Goal: Task Accomplishment & Management: Use online tool/utility

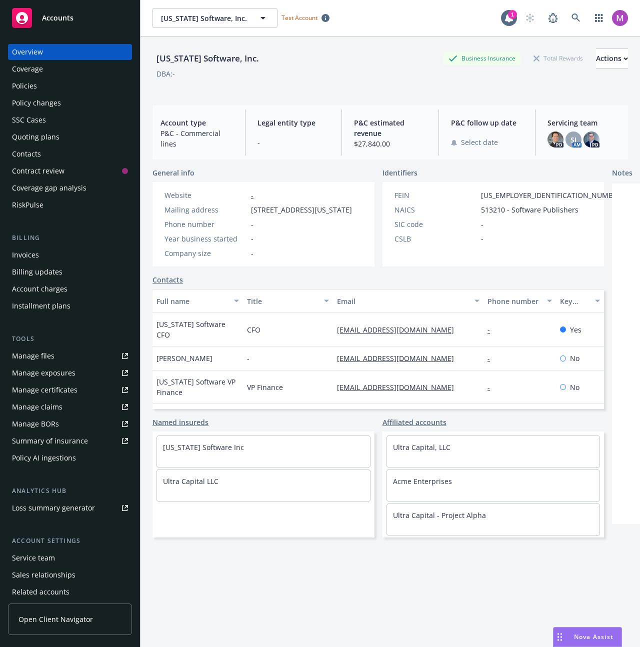
click at [55, 473] on div "Overview Coverage Policies Policy changes SSC Cases Quoting plans Contacts Cont…" at bounding box center [70, 339] width 124 height 590
click at [58, 449] on div "Manage files Manage exposures Manage certificates Manage claims Manage BORs Sum…" at bounding box center [70, 407] width 124 height 118
click at [60, 457] on div "Policy AI ingestions" at bounding box center [44, 458] width 64 height 16
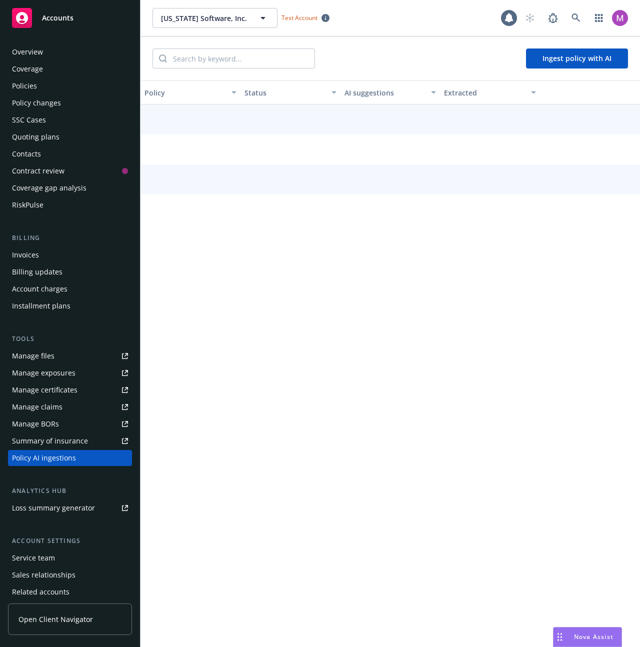
scroll to position [39, 0]
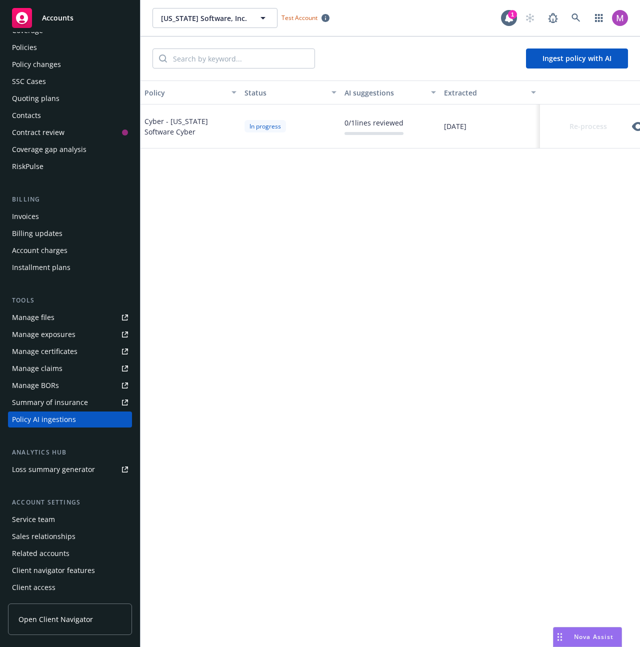
click at [635, 126] on icon "button" at bounding box center [638, 126] width 12 height 9
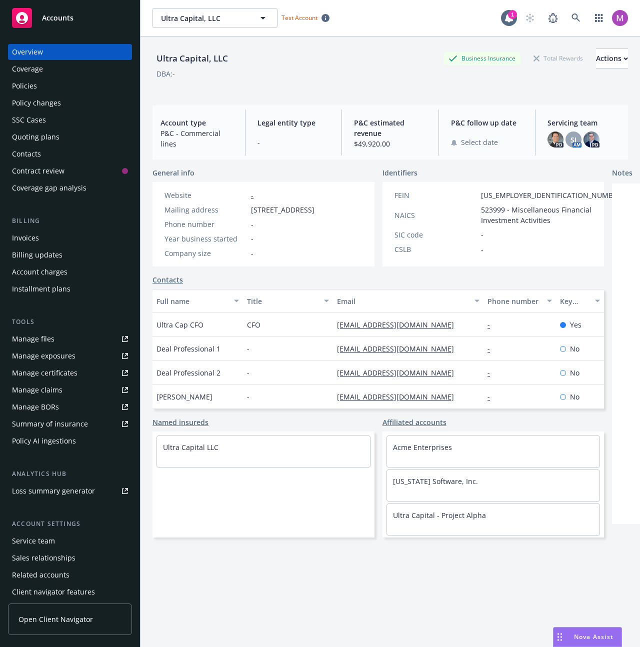
click at [61, 445] on div "Policy AI ingestions" at bounding box center [44, 441] width 64 height 16
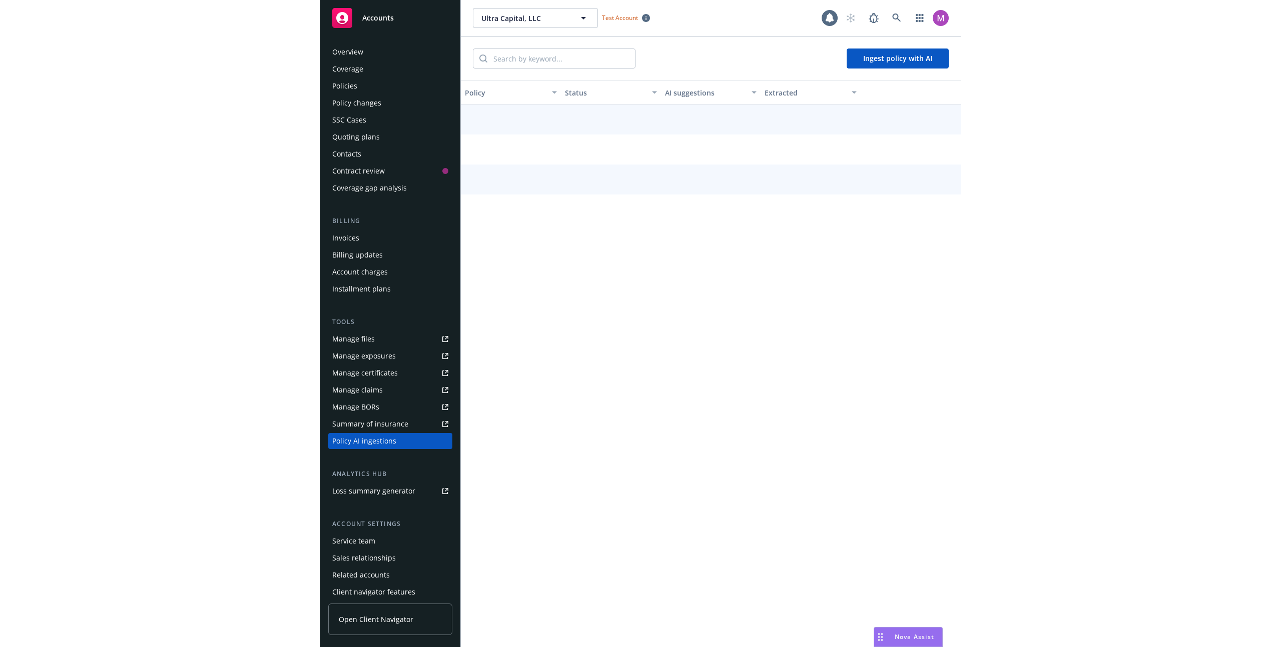
scroll to position [22, 0]
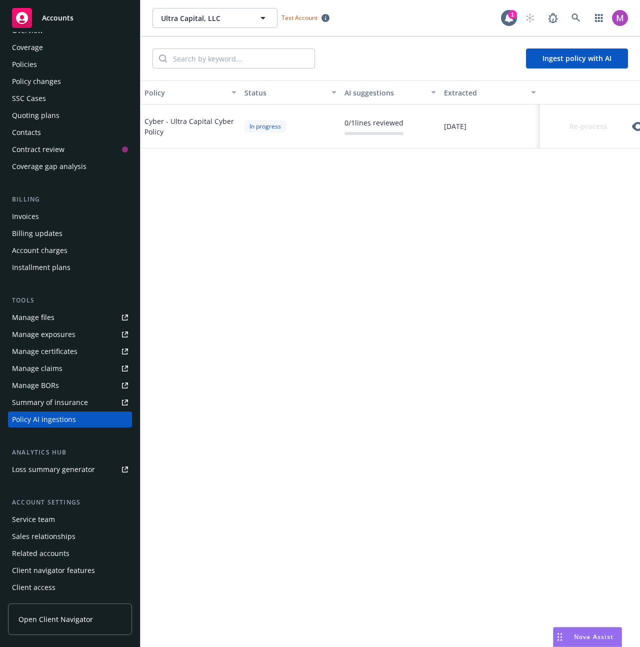
click at [634, 127] on icon "button" at bounding box center [638, 126] width 12 height 9
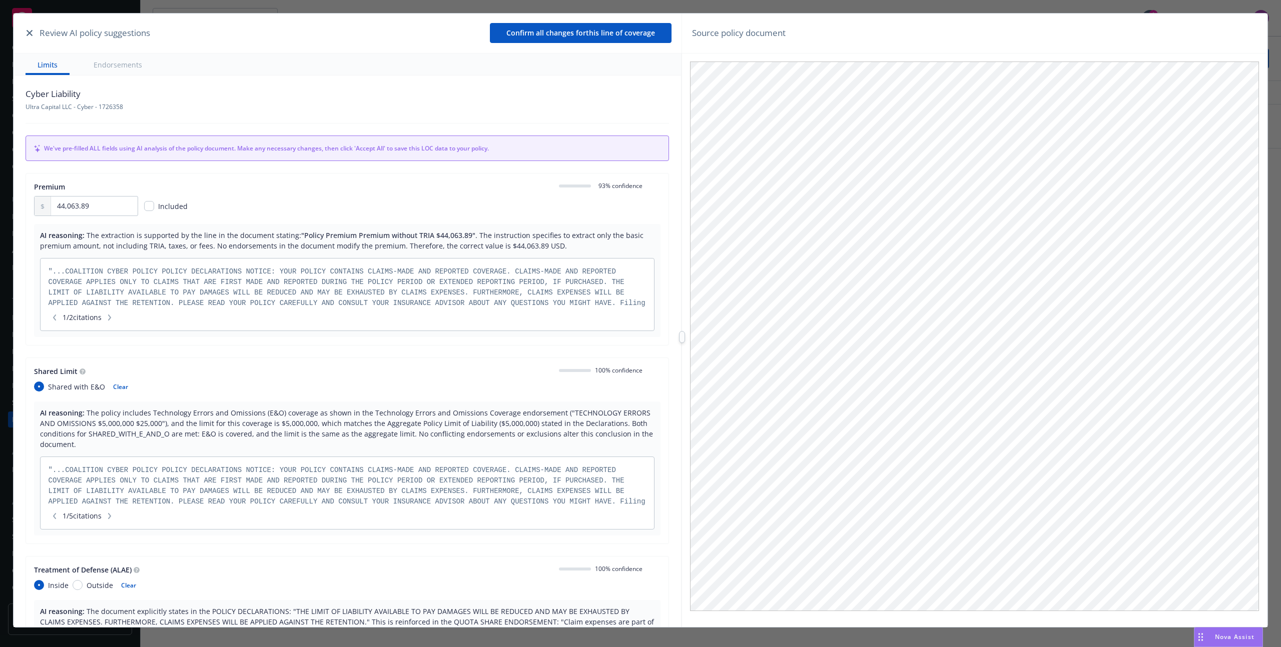
click at [640, 339] on div at bounding box center [682, 337] width 6 height 12
click at [640, 339] on div "Review AI policy suggestions Confirm all changes for this line of coverage Limi…" at bounding box center [641, 337] width 1254 height 647
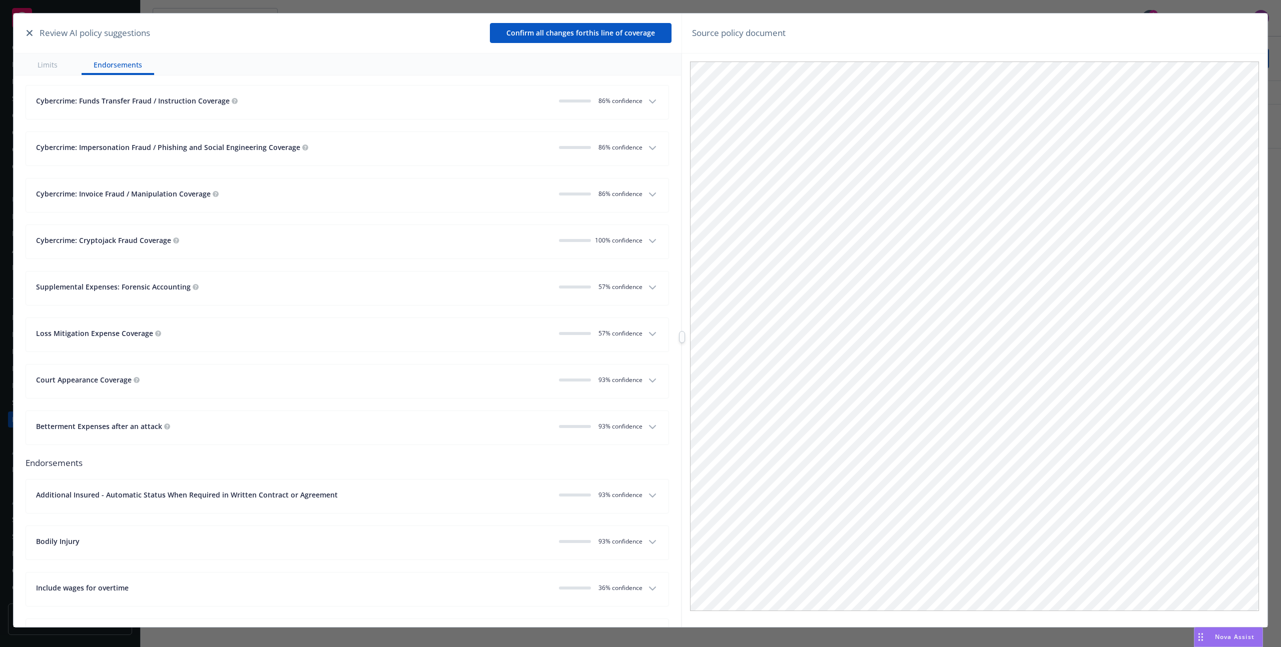
scroll to position [1774, 0]
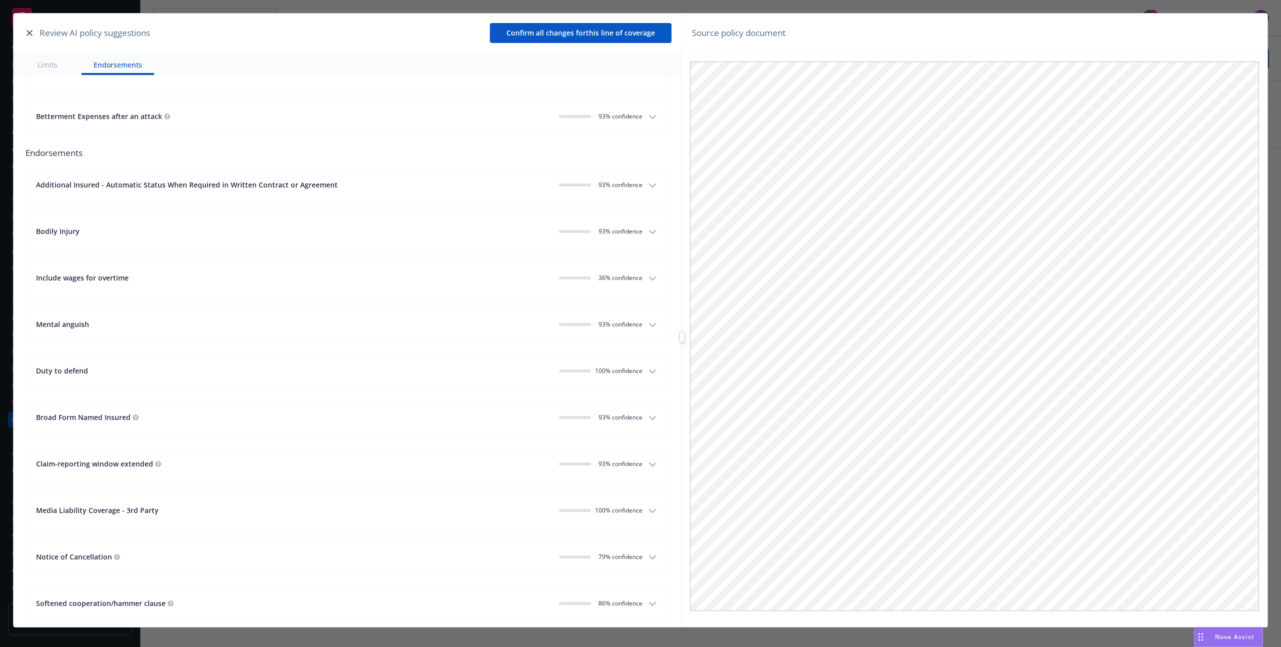
click at [601, 511] on button "Media Liability Coverage - 3rd Party 100% confidence" at bounding box center [347, 512] width 642 height 34
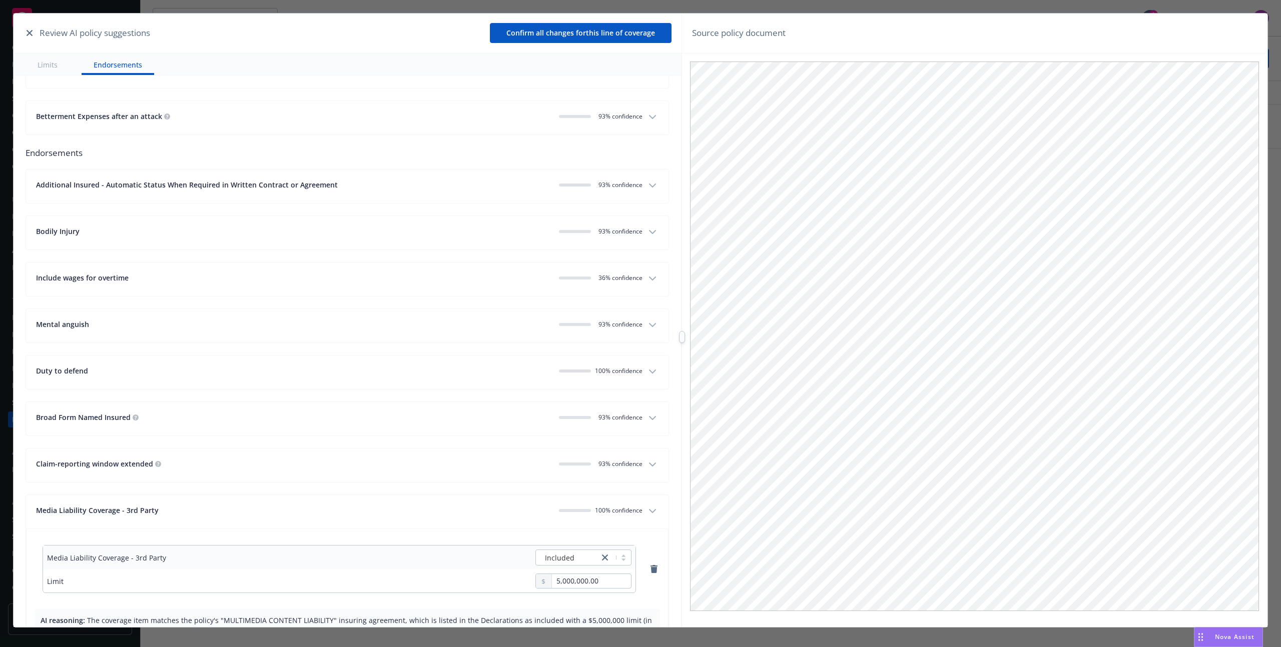
click at [610, 505] on div "100% confidence" at bounding box center [601, 510] width 84 height 11
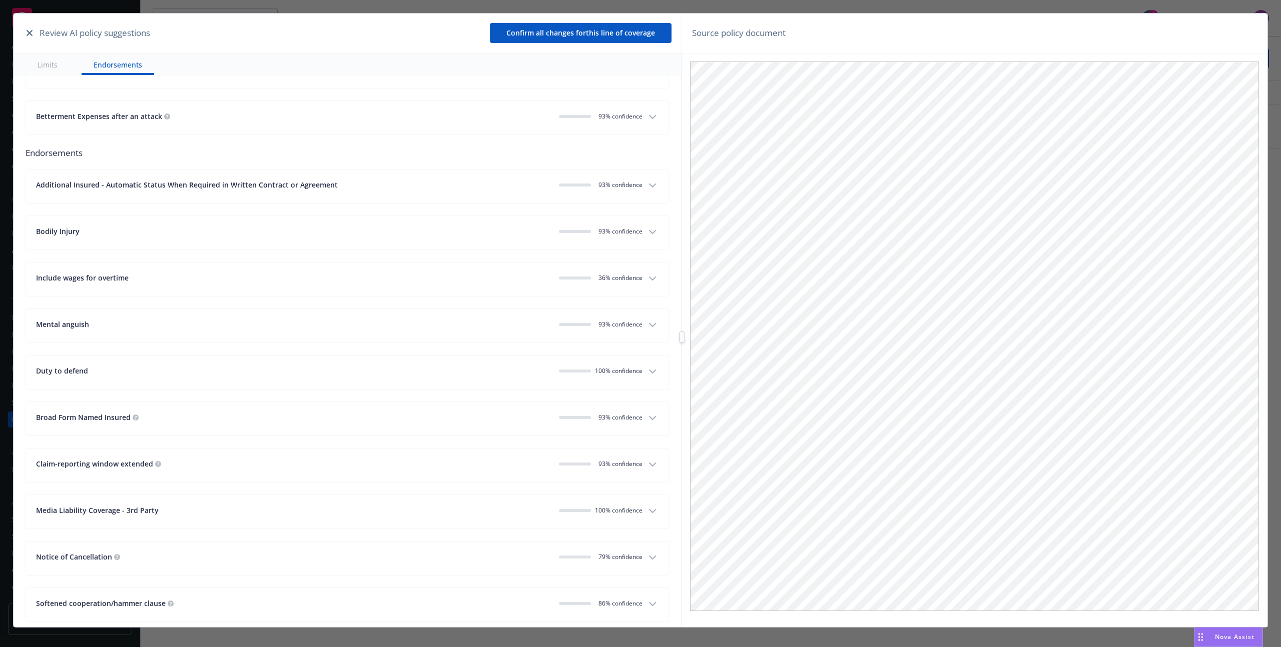
click at [609, 506] on span "100% confidence" at bounding box center [619, 510] width 48 height 9
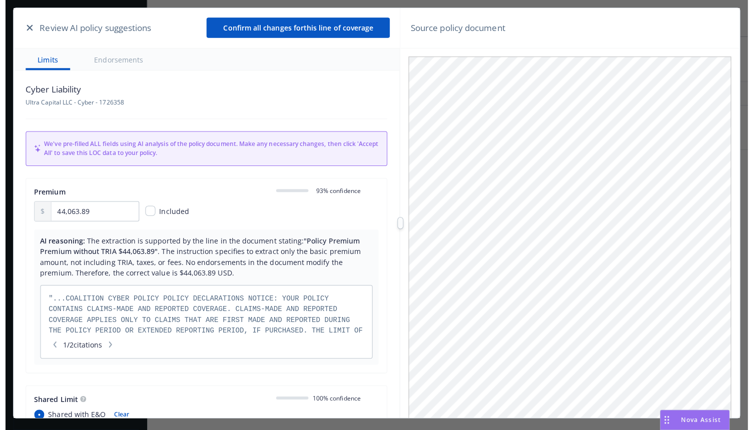
scroll to position [862, 0]
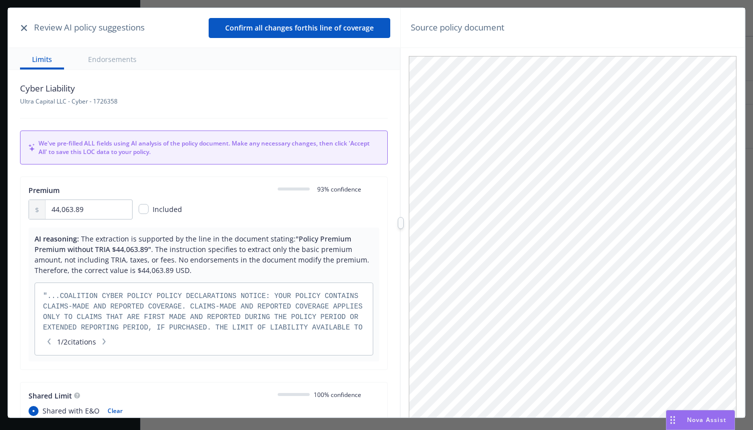
click at [126, 51] on button "Endorsements" at bounding box center [112, 59] width 73 height 22
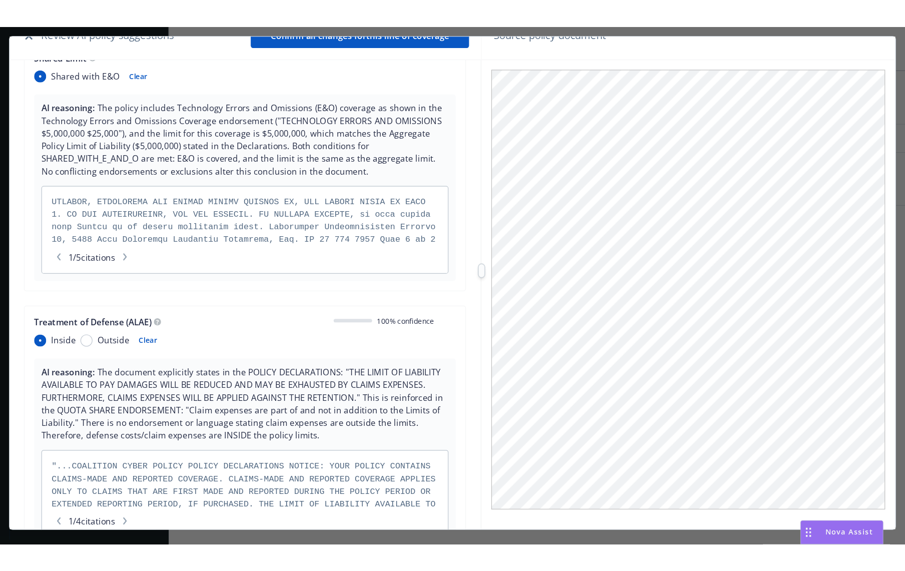
scroll to position [0, 0]
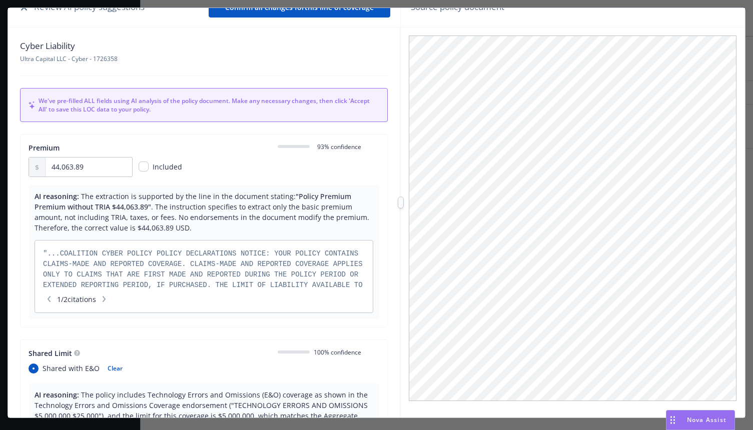
click at [23, 5] on div "Review AI policy suggestions Confirm all changes for this line of coverage Limi…" at bounding box center [376, 213] width 753 height 426
click at [24, 9] on icon "button" at bounding box center [24, 8] width 6 height 6
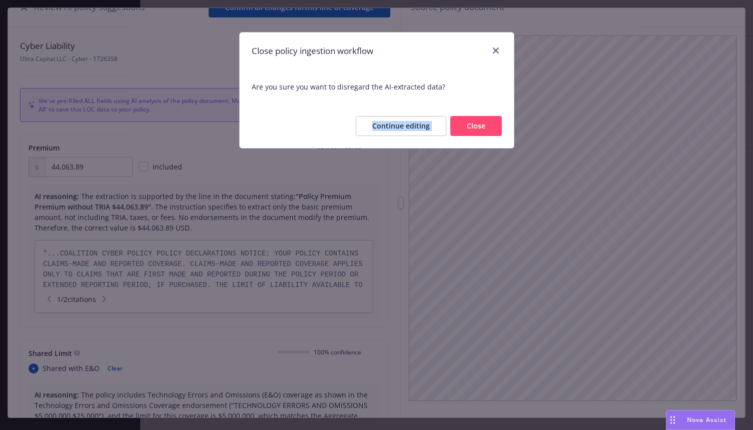
drag, startPoint x: 473, startPoint y: 96, endPoint x: 482, endPoint y: 139, distance: 44.6
click at [475, 117] on div "Close policy ingestion workflow Are you sure you want to disregard the AI-extra…" at bounding box center [376, 90] width 275 height 117
click at [479, 132] on button "Close" at bounding box center [476, 126] width 52 height 20
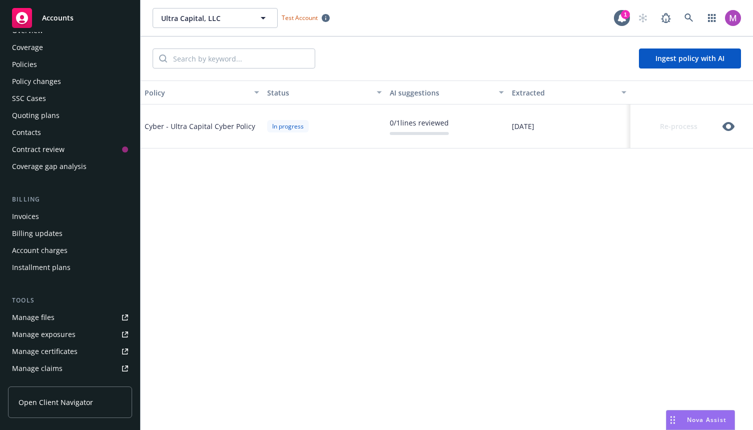
click at [402, 171] on div "Policy Status AI suggestions Extracted Cyber - Ultra Capital Cyber Policy In pr…" at bounding box center [447, 296] width 612 height 430
drag, startPoint x: 395, startPoint y: 180, endPoint x: 393, endPoint y: 172, distance: 8.9
click at [397, 191] on div "Policy Status AI suggestions Extracted Cyber - Ultra Capital Cyber Policy In pr…" at bounding box center [447, 296] width 612 height 430
click at [640, 121] on icon "button" at bounding box center [728, 127] width 12 height 12
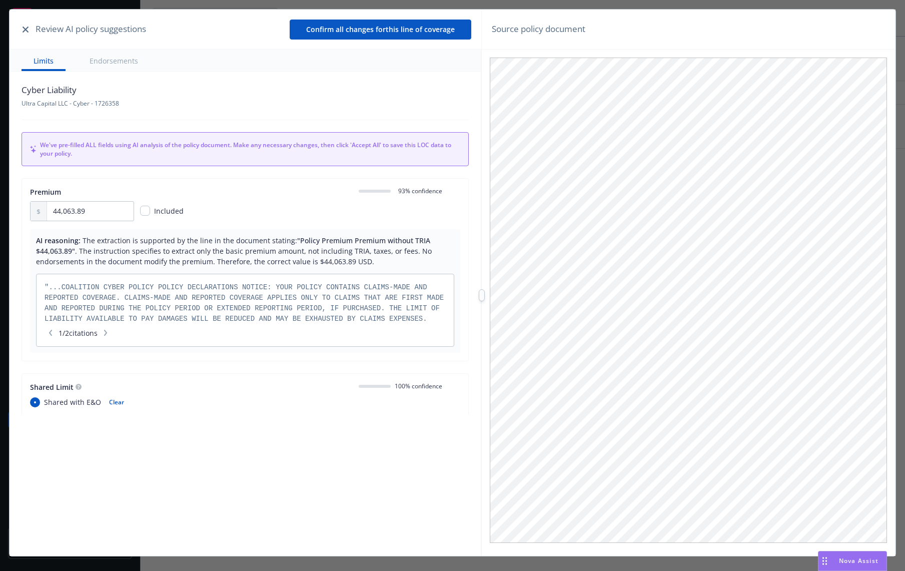
click at [257, 88] on div "Cyber Liability Ultra Capital LLC - Cyber - 1726358" at bounding box center [245, 96] width 447 height 24
